Goal: Task Accomplishment & Management: Use online tool/utility

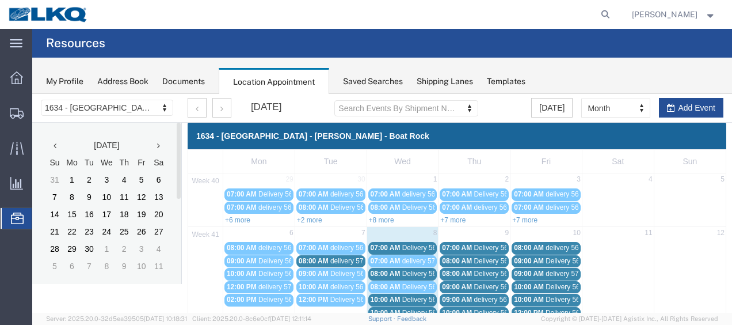
click at [424, 244] on span "Delivery 56682224" at bounding box center [430, 248] width 57 height 8
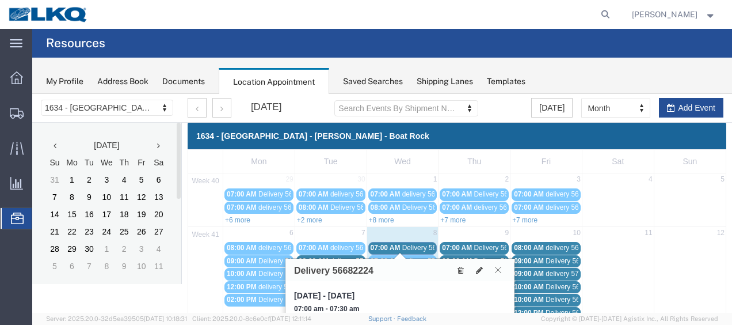
click at [499, 268] on icon at bounding box center [498, 269] width 6 height 7
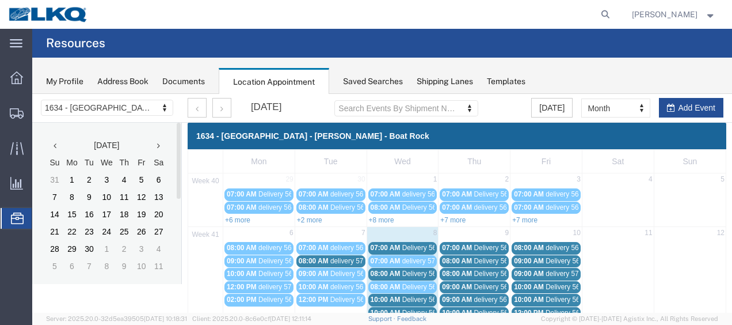
click at [402, 244] on span "Delivery 56682224" at bounding box center [430, 248] width 57 height 8
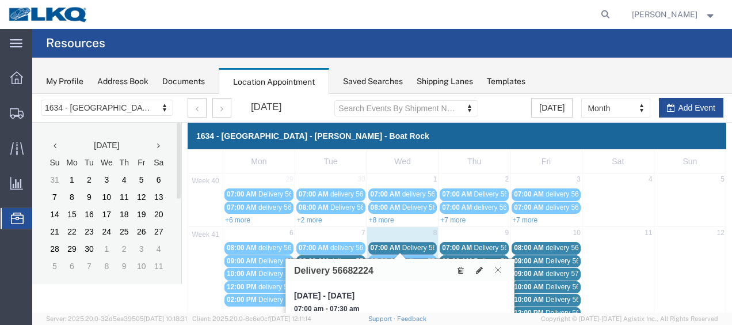
click at [496, 267] on icon at bounding box center [498, 269] width 6 height 7
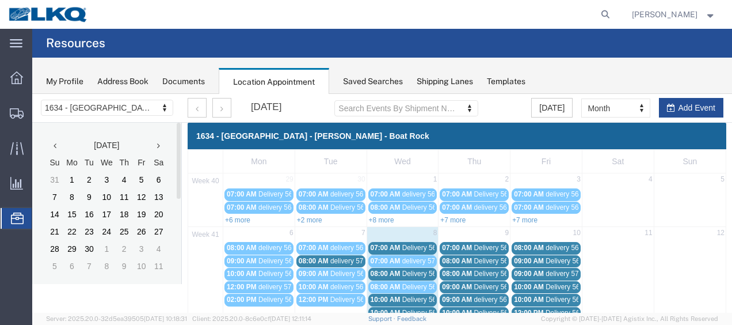
click at [409, 271] on span "Delivery 56682227" at bounding box center [430, 273] width 57 height 8
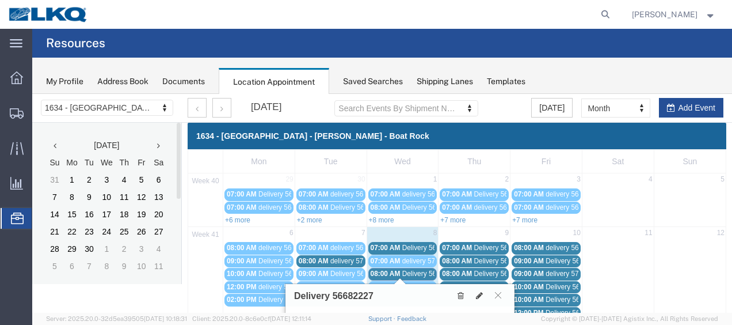
scroll to position [58, 0]
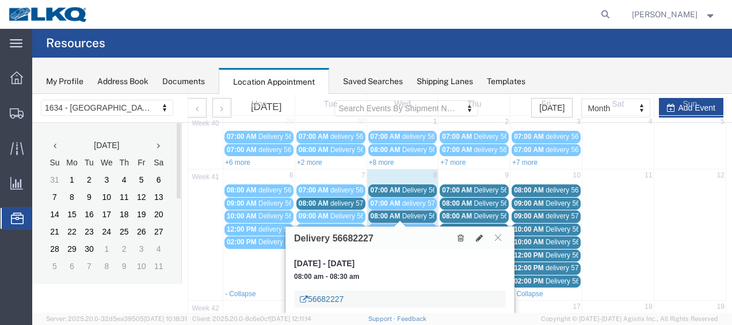
click at [330, 298] on link "56682227" at bounding box center [322, 299] width 44 height 12
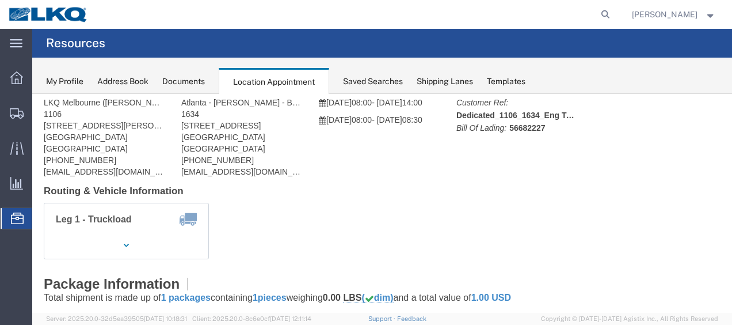
scroll to position [0, 0]
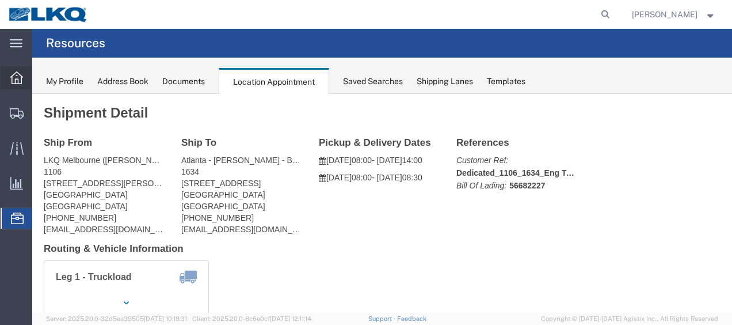
click at [15, 77] on icon at bounding box center [16, 77] width 13 height 13
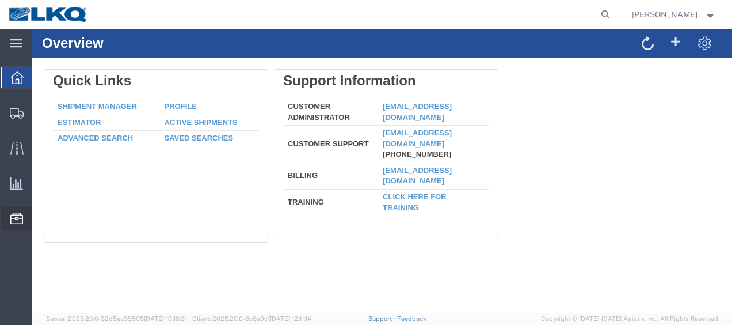
click at [0, 0] on span "Location Appointment" at bounding box center [0, 0] width 0 height 0
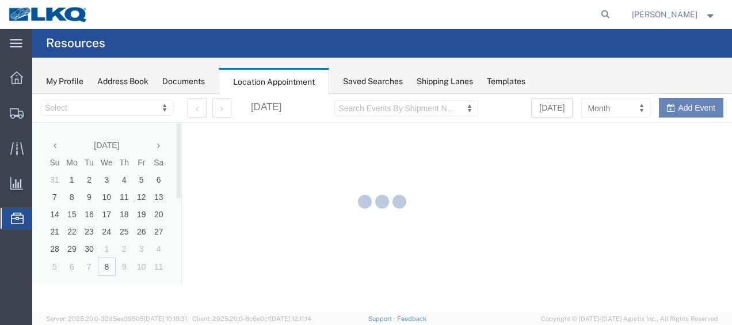
select select "28712"
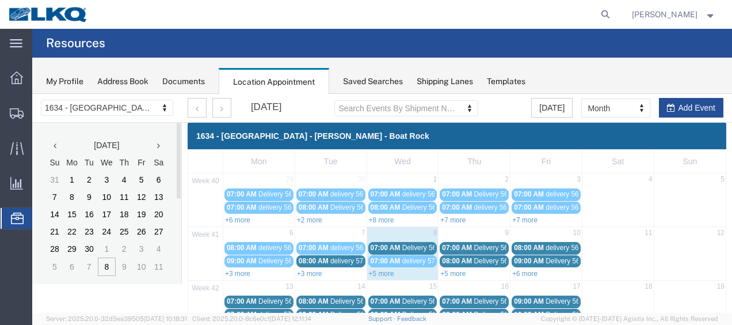
click at [412, 246] on span "Delivery 56682224" at bounding box center [430, 248] width 57 height 8
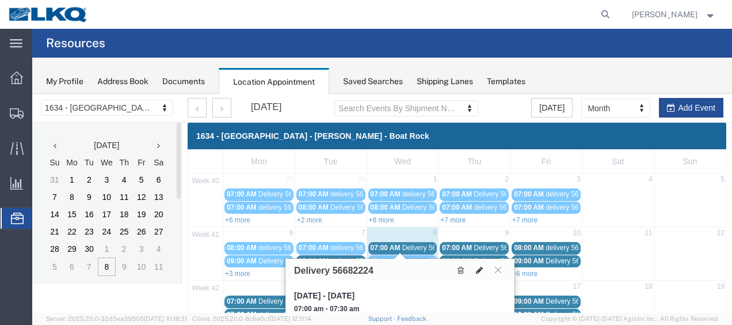
click at [482, 268] on icon at bounding box center [479, 270] width 7 height 8
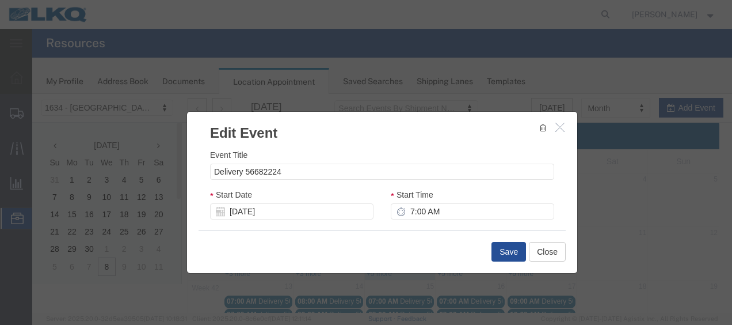
select select
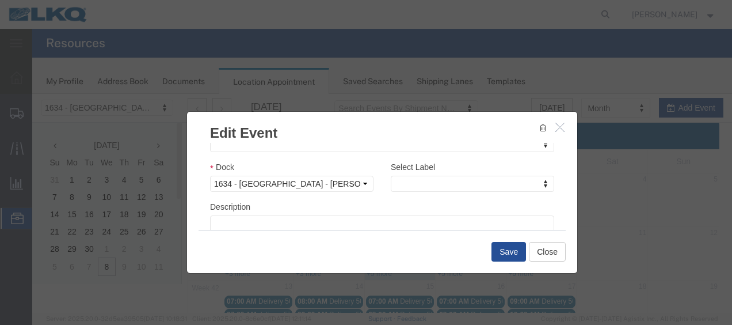
scroll to position [173, 0]
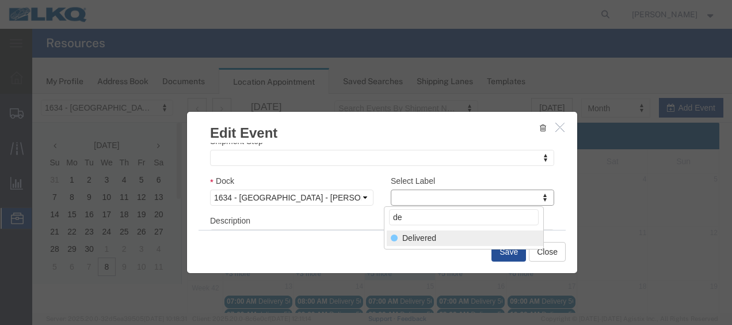
type input "de"
select select "40"
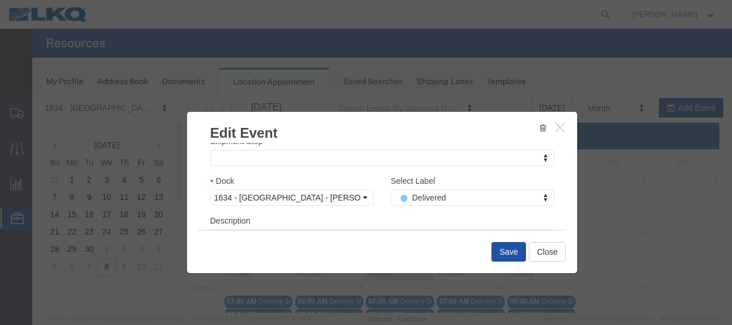
click at [500, 249] on button "Save" at bounding box center [509, 252] width 35 height 20
